Goal: Information Seeking & Learning: Learn about a topic

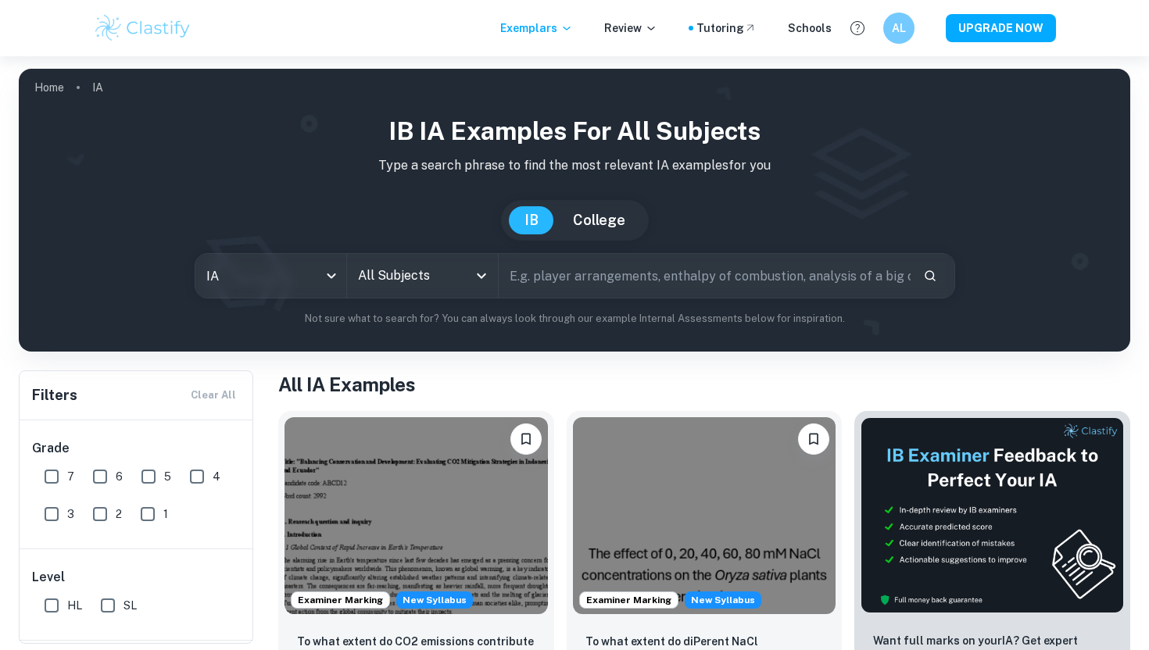
click at [555, 280] on input "text" at bounding box center [705, 276] width 412 height 44
type input "g"
click at [482, 274] on icon "Open" at bounding box center [481, 276] width 19 height 19
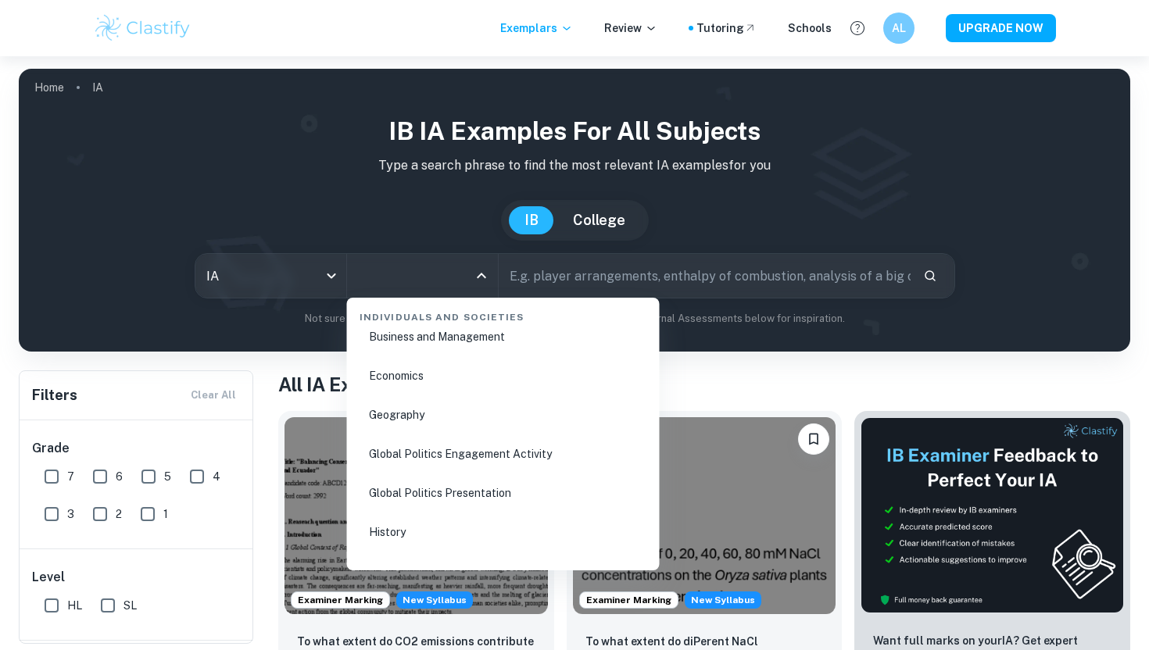
scroll to position [1952, 0]
click at [414, 420] on li "Geography" at bounding box center [503, 417] width 300 height 36
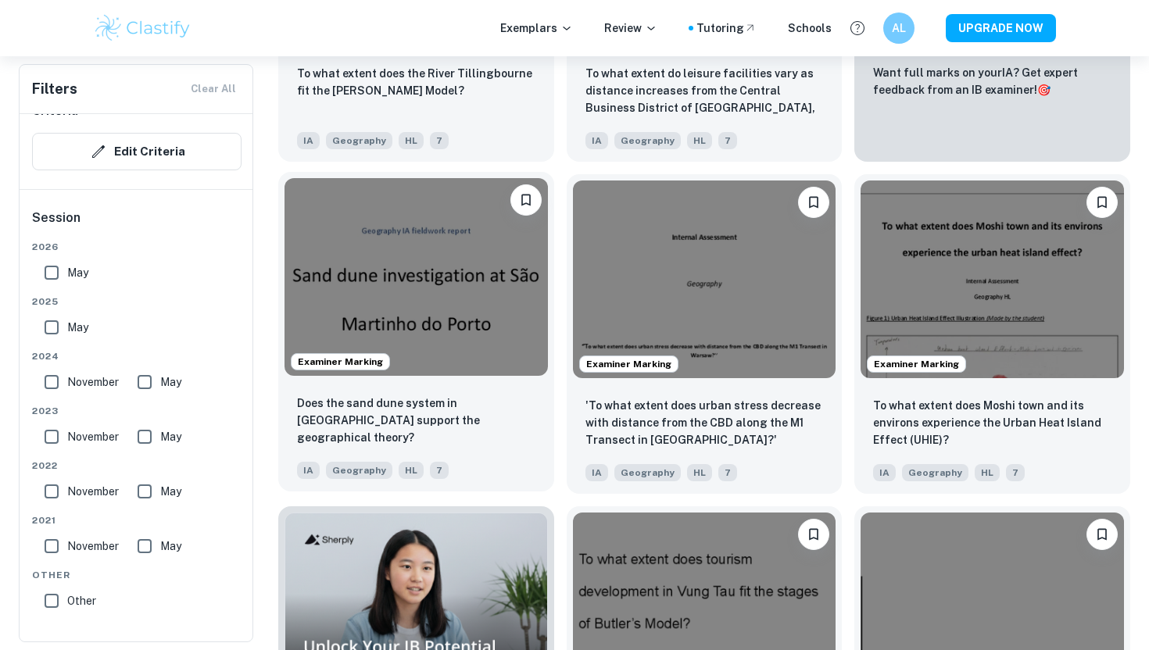
scroll to position [938, 0]
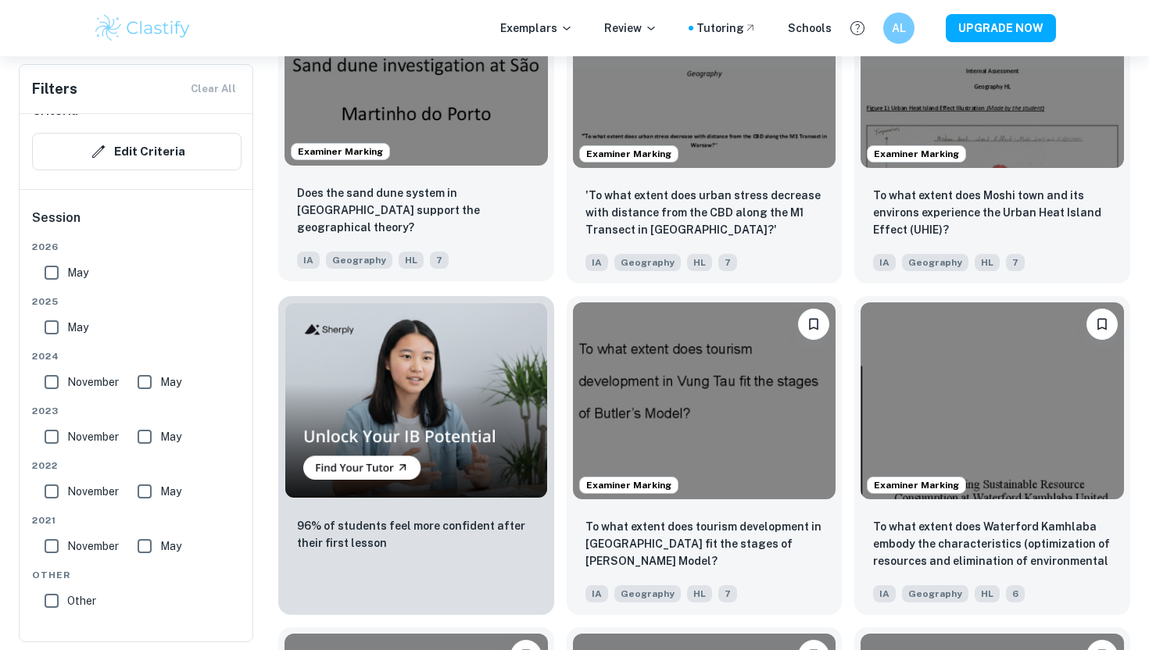
click at [428, 170] on div "Examiner Marking" at bounding box center [416, 66] width 276 height 209
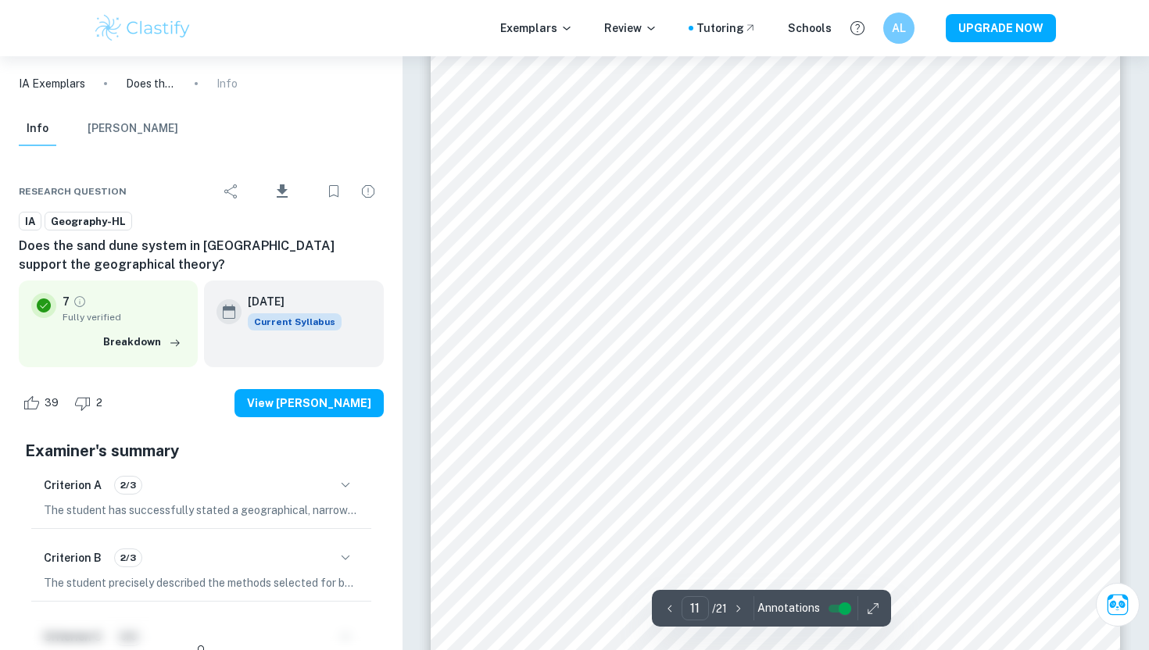
scroll to position [10228, 0]
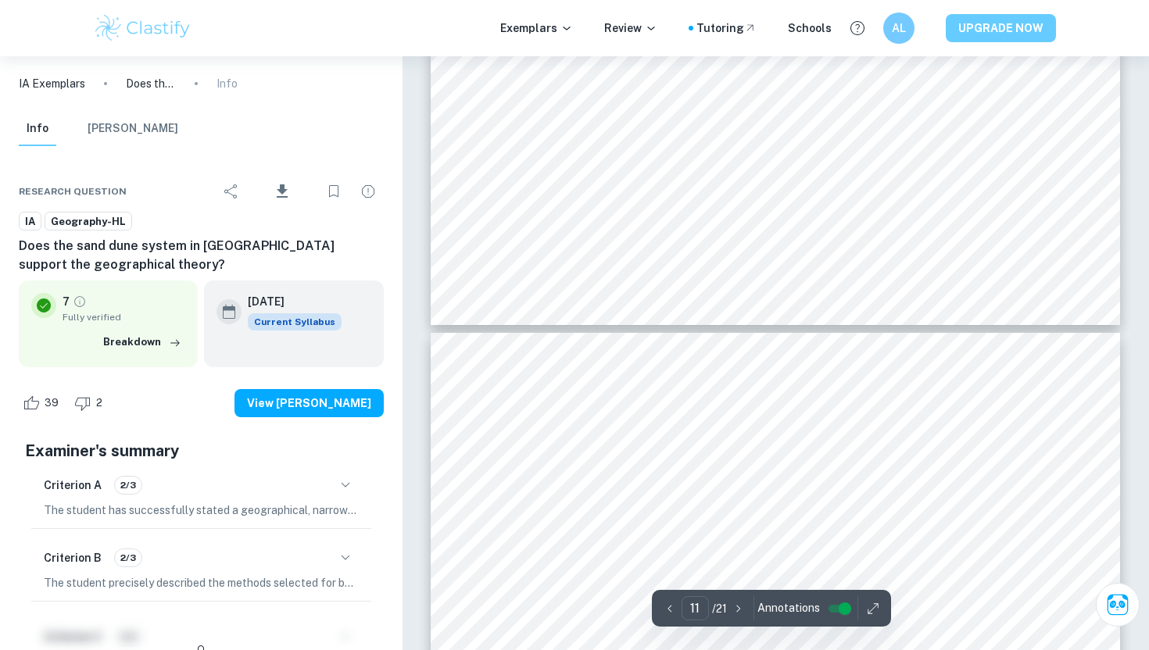
type input "10"
